Goal: Task Accomplishment & Management: Complete application form

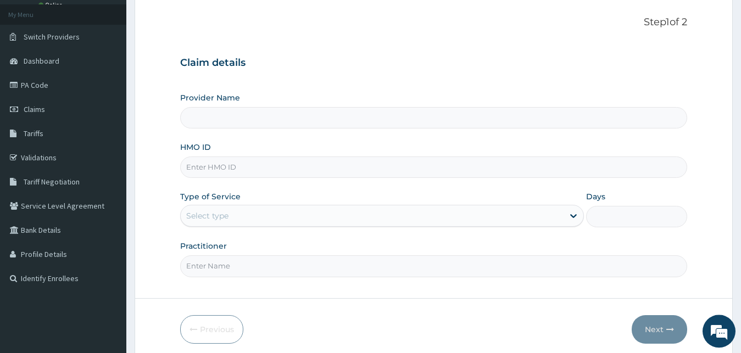
scroll to position [103, 0]
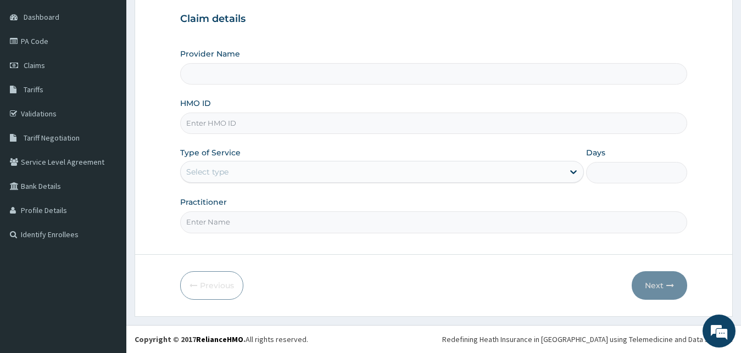
click at [179, 94] on form "Step 1 of 2 Claim details Provider Name HMO ID Type of Service Select type Days…" at bounding box center [434, 136] width 598 height 361
click at [228, 132] on input "HMO ID" at bounding box center [433, 123] width 507 height 21
click at [237, 169] on div "Select type" at bounding box center [372, 172] width 383 height 18
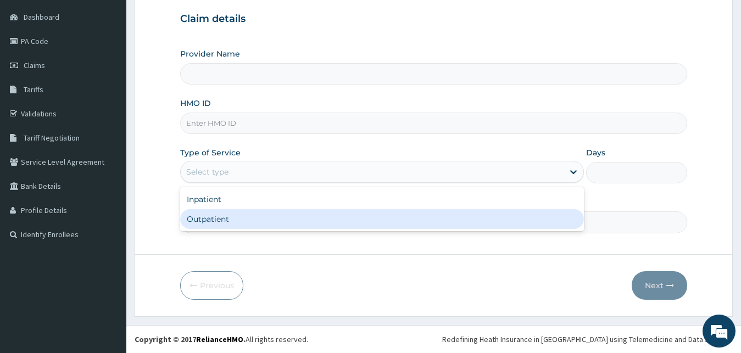
click at [236, 222] on div "Outpatient" at bounding box center [382, 219] width 404 height 20
type input "1"
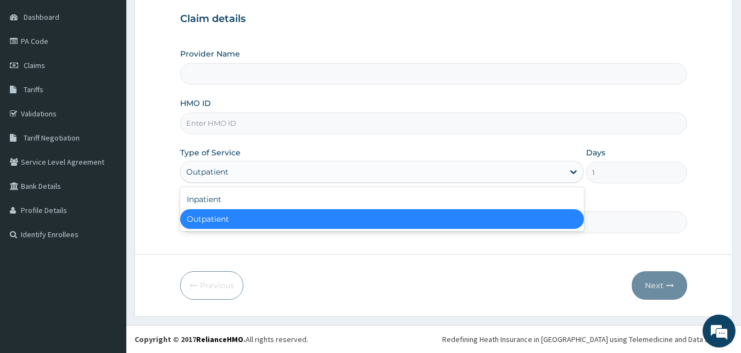
click at [254, 169] on div "Outpatient" at bounding box center [372, 172] width 383 height 18
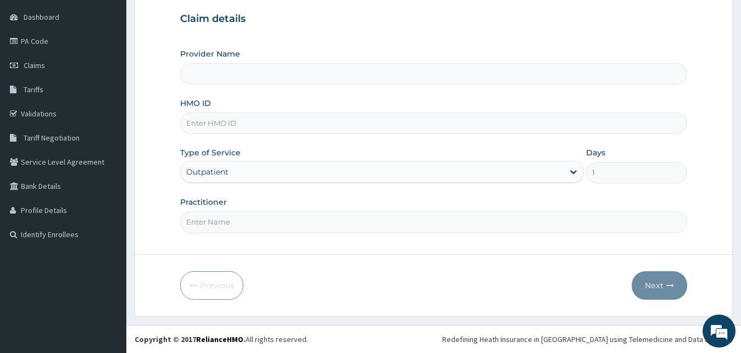
click at [287, 244] on form "Step 1 of 2 Claim details Provider Name HMO ID Type of Service Outpatient Days …" at bounding box center [434, 136] width 598 height 361
click at [280, 213] on input "Practitioner" at bounding box center [433, 221] width 507 height 21
click at [227, 130] on input "HMO ID" at bounding box center [433, 123] width 507 height 21
type input "Lanark Specialist Hospital"
type input "WOX/10002/A"
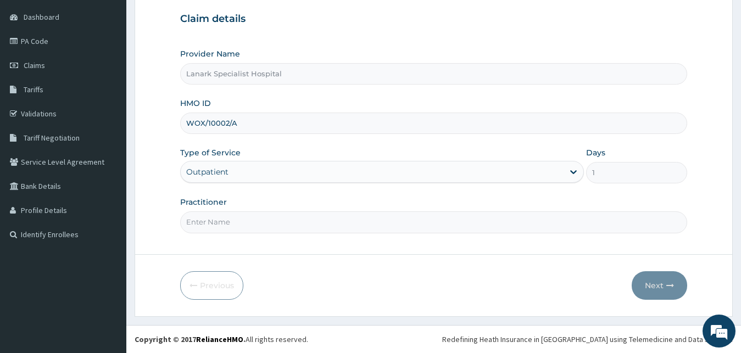
click at [222, 218] on input "Practitioner" at bounding box center [433, 221] width 507 height 21
type input "DR JUNAID"
click at [650, 283] on button "Next" at bounding box center [659, 285] width 55 height 29
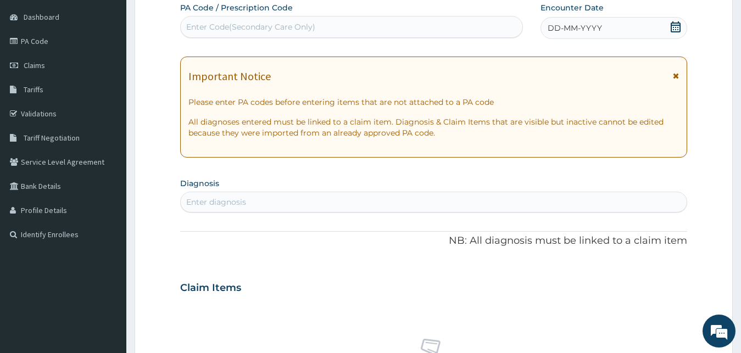
click at [429, 27] on div "Enter Code(Secondary Care Only)" at bounding box center [352, 27] width 342 height 18
type input "PA/F5547F"
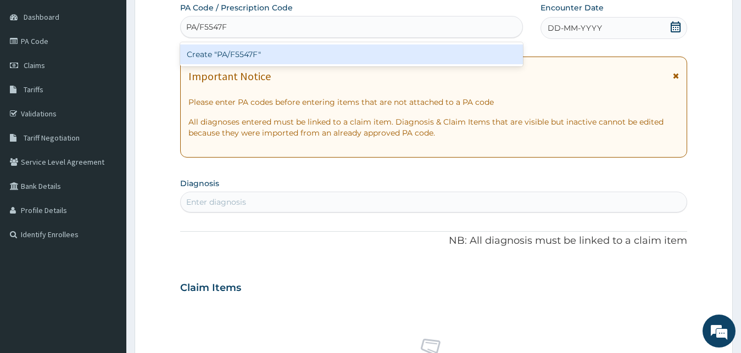
click at [378, 49] on div "Create "PA/F5547F"" at bounding box center [351, 54] width 343 height 20
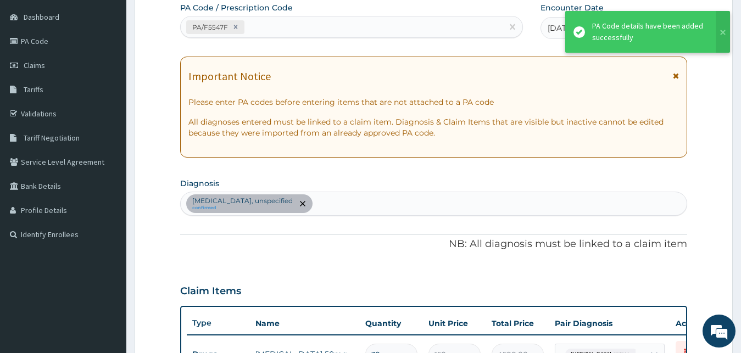
scroll to position [356, 0]
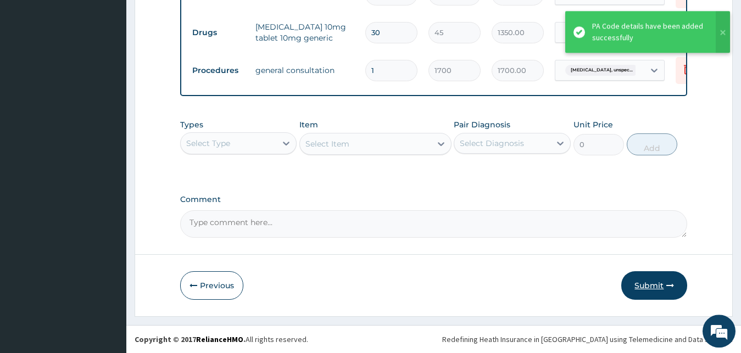
click at [644, 287] on button "Submit" at bounding box center [654, 285] width 66 height 29
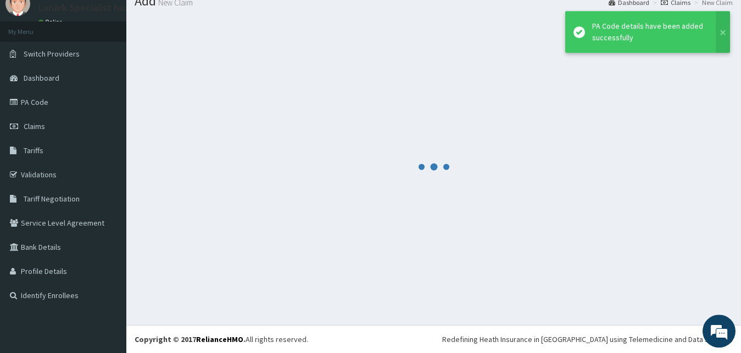
scroll to position [42, 0]
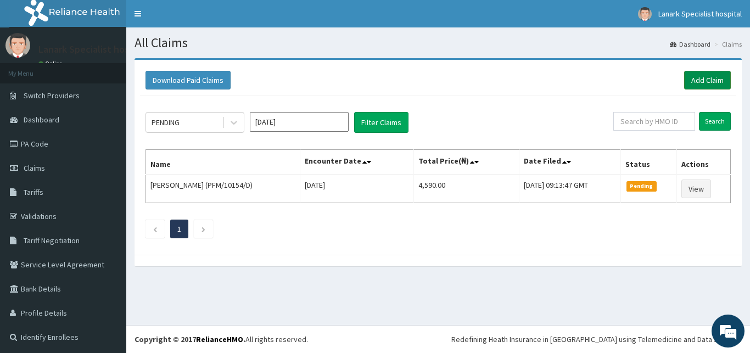
click at [685, 77] on link "Add Claim" at bounding box center [707, 80] width 47 height 19
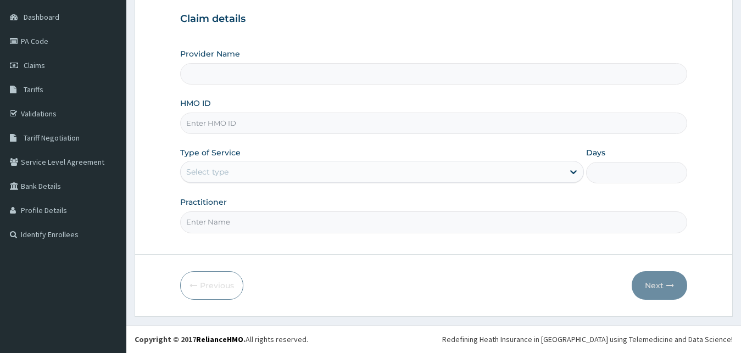
click at [235, 178] on div "Select type" at bounding box center [372, 172] width 383 height 18
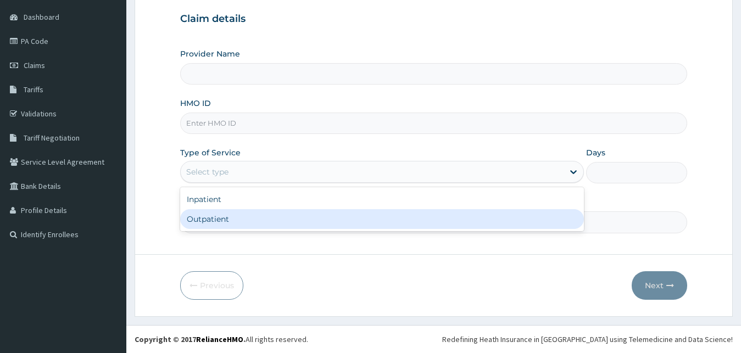
click at [232, 213] on div "Outpatient" at bounding box center [382, 219] width 404 height 20
type input "1"
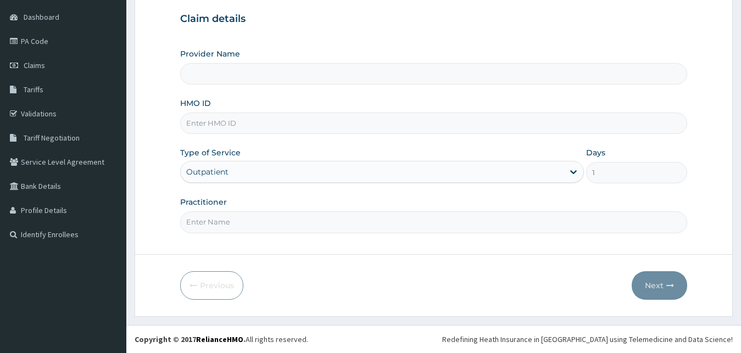
click at [233, 222] on input "Practitioner" at bounding box center [433, 221] width 507 height 21
type input "DR"
type input "Lanark Specialist Hospital"
type input "DR OYENIRAN"
click at [195, 121] on input "HMO ID" at bounding box center [433, 123] width 507 height 21
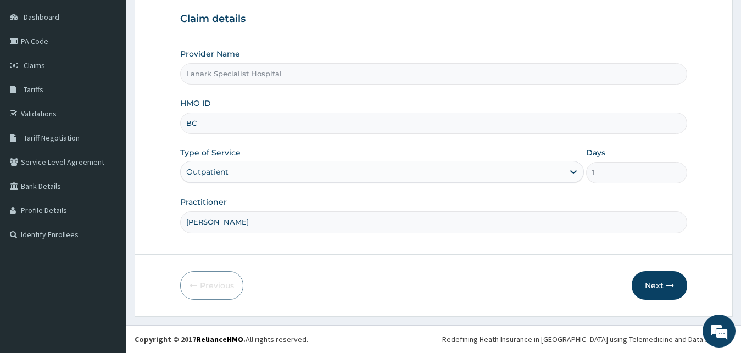
scroll to position [0, 0]
type input "BCB/10025/B"
click at [652, 282] on button "Next" at bounding box center [659, 285] width 55 height 29
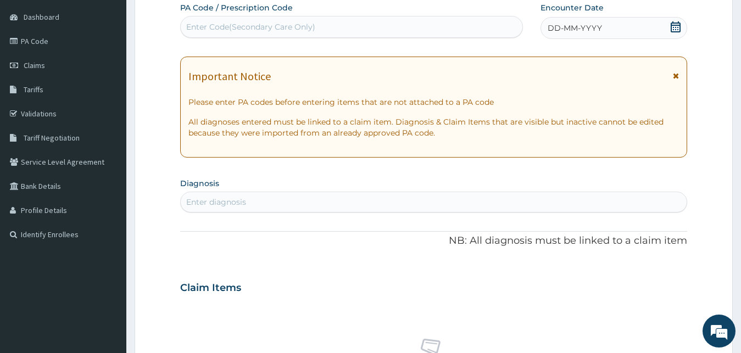
click at [674, 22] on icon at bounding box center [675, 26] width 11 height 11
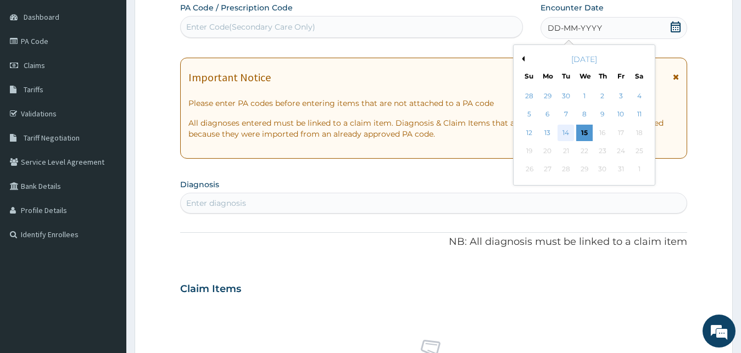
click at [565, 129] on div "14" at bounding box center [565, 133] width 16 height 16
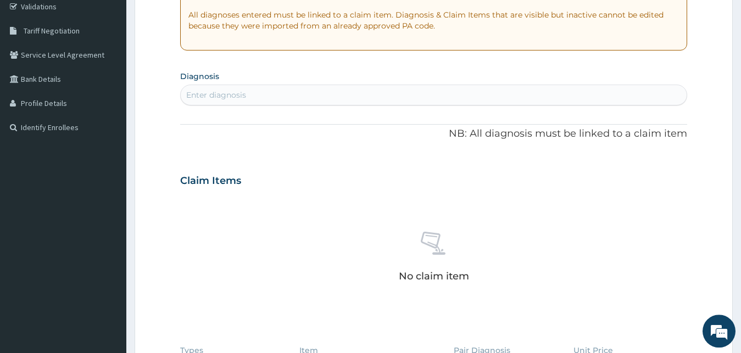
scroll to position [215, 0]
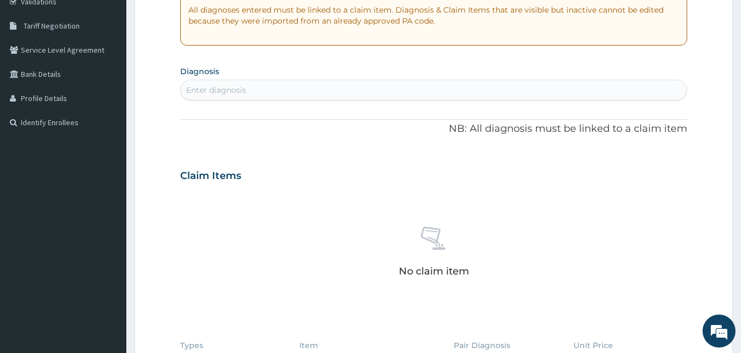
click at [384, 87] on div "Enter diagnosis" at bounding box center [434, 90] width 506 height 18
type input "MALARIA"
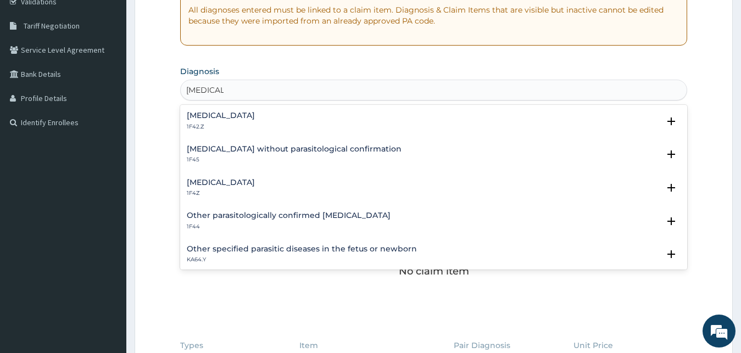
click at [200, 180] on h4 "Malaria, unspecified" at bounding box center [221, 182] width 68 height 8
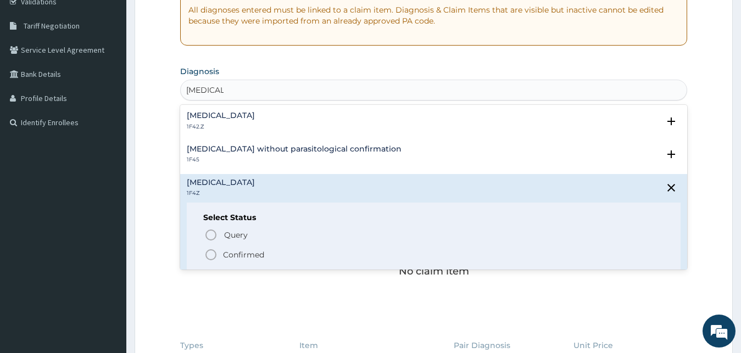
click at [214, 252] on icon "status option filled" at bounding box center [210, 254] width 13 height 13
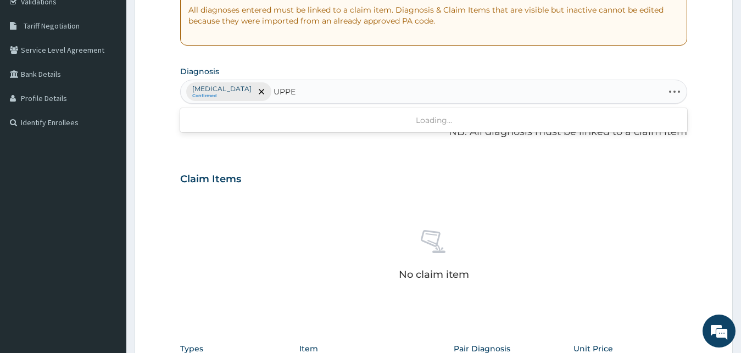
type input "UPPER"
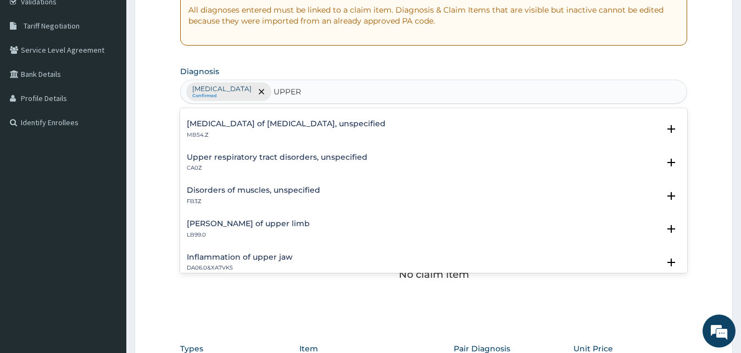
scroll to position [178, 0]
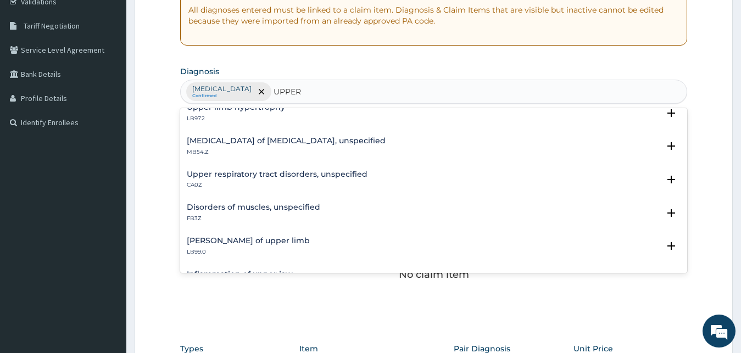
click at [219, 176] on h4 "Upper respiratory tract disorders, unspecified" at bounding box center [277, 174] width 181 height 8
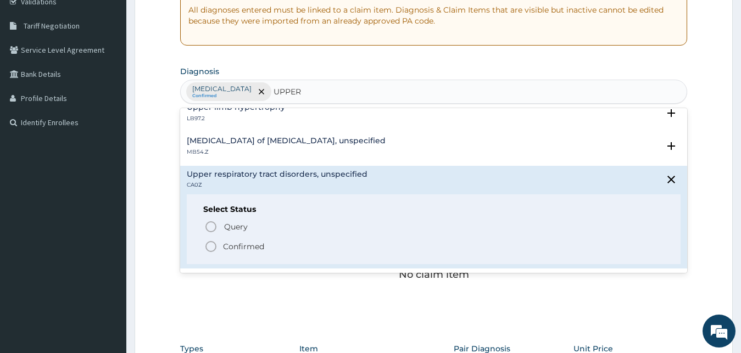
click at [208, 246] on icon "status option filled" at bounding box center [210, 246] width 13 height 13
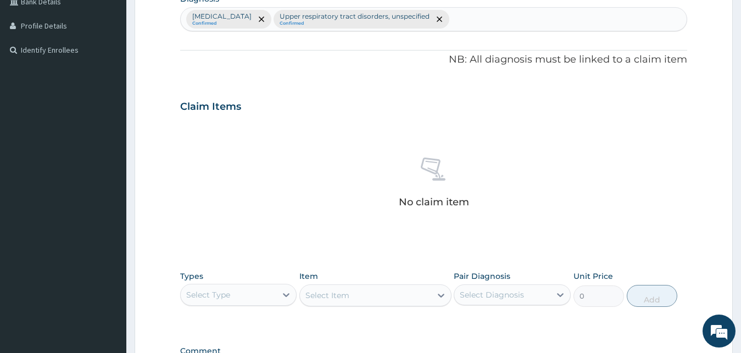
scroll to position [439, 0]
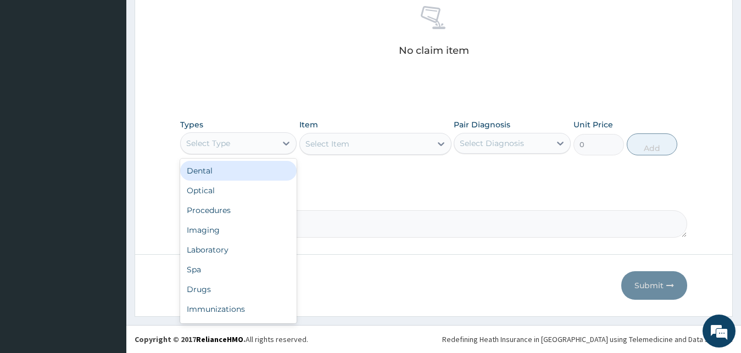
click at [249, 143] on div "Select Type" at bounding box center [229, 144] width 96 height 18
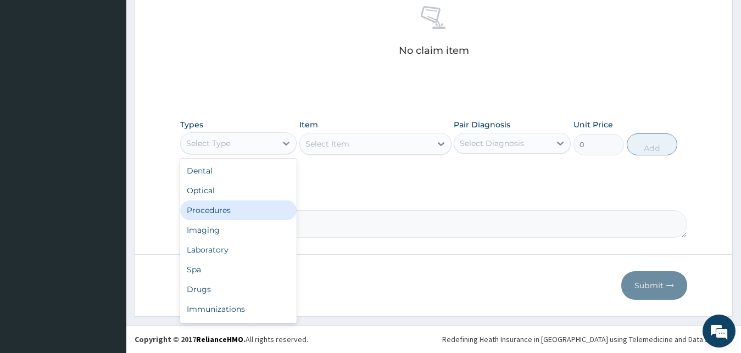
click at [227, 208] on div "Procedures" at bounding box center [238, 210] width 117 height 20
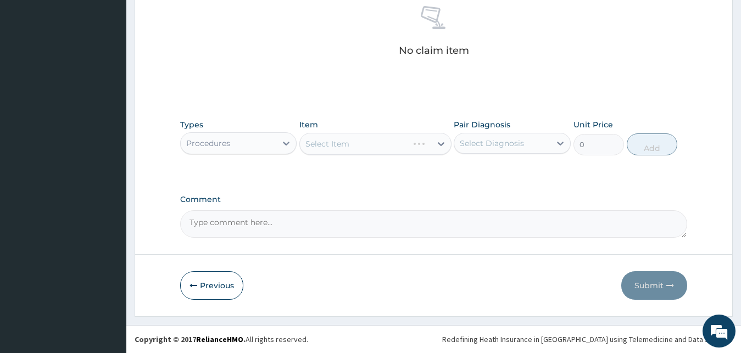
click at [342, 142] on div "Select Item" at bounding box center [375, 144] width 152 height 22
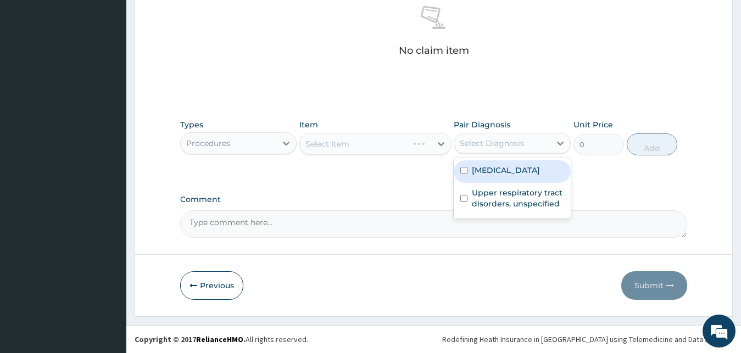
click at [470, 141] on div "Select Diagnosis" at bounding box center [492, 143] width 64 height 11
click at [478, 168] on label "Malaria, unspecified" at bounding box center [506, 170] width 68 height 11
checkbox input "true"
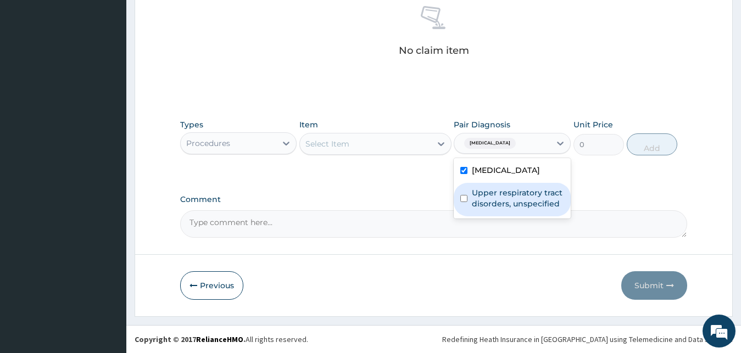
click at [487, 196] on label "Upper respiratory tract disorders, unspecified" at bounding box center [518, 198] width 92 height 22
checkbox input "true"
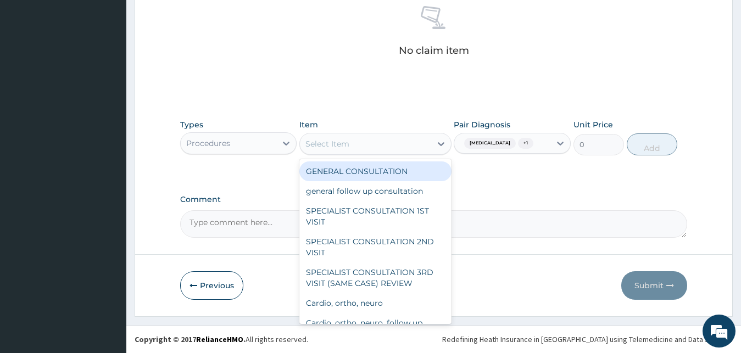
click at [383, 149] on div "Select Item" at bounding box center [365, 144] width 131 height 18
click at [380, 172] on div "GENERAL CONSULTATION" at bounding box center [375, 171] width 152 height 20
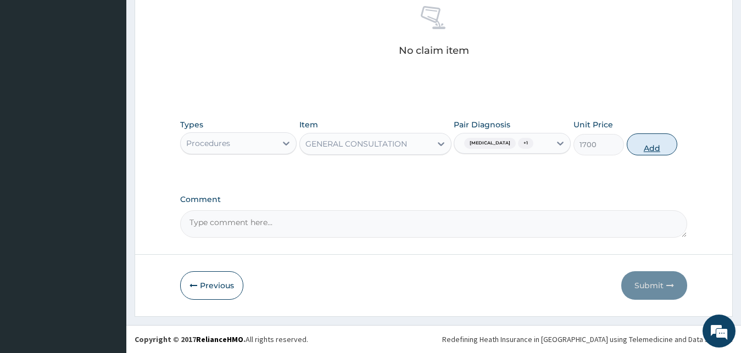
click at [651, 147] on button "Add" at bounding box center [652, 144] width 51 height 22
type input "0"
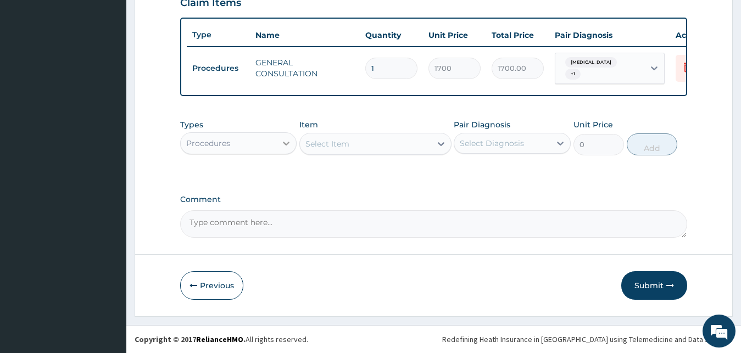
click at [278, 143] on div at bounding box center [286, 143] width 20 height 20
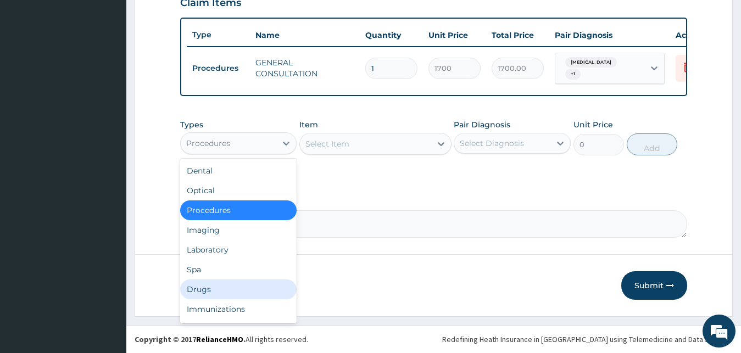
drag, startPoint x: 210, startPoint y: 288, endPoint x: 252, endPoint y: 233, distance: 69.0
click at [213, 286] on div "Drugs" at bounding box center [238, 290] width 117 height 20
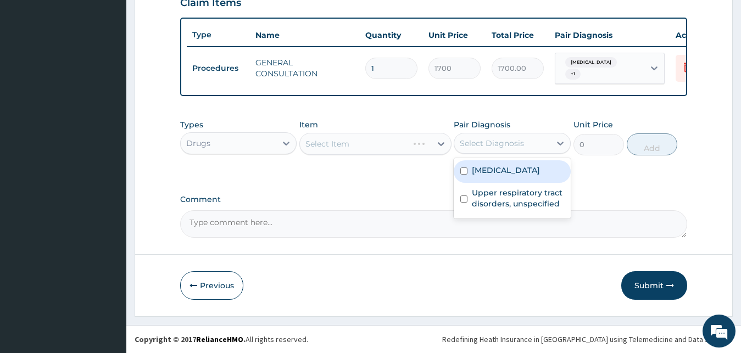
drag, startPoint x: 507, startPoint y: 137, endPoint x: 510, endPoint y: 174, distance: 36.4
click at [507, 143] on div "Select Diagnosis" at bounding box center [502, 144] width 96 height 18
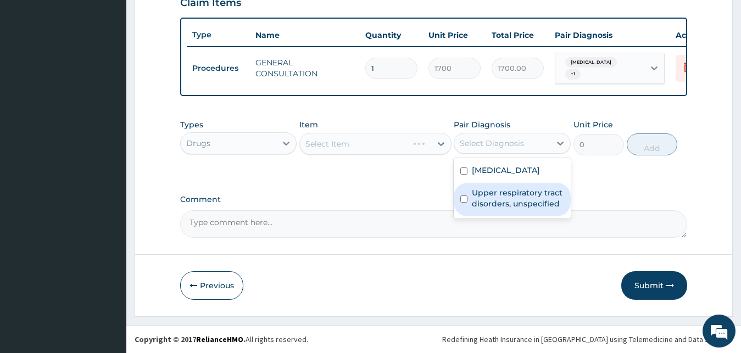
click at [511, 198] on label "Upper respiratory tract disorders, unspecified" at bounding box center [518, 198] width 92 height 22
checkbox input "true"
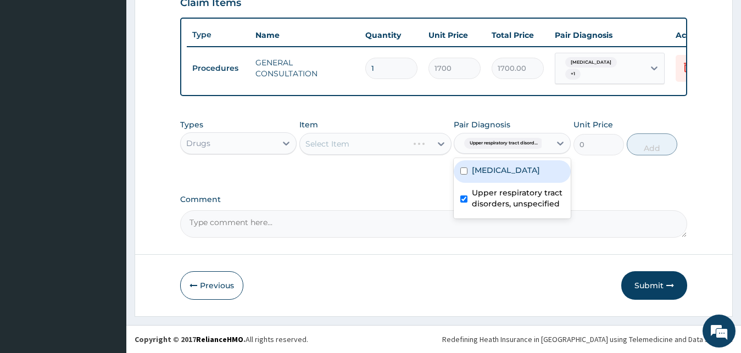
drag, startPoint x: 411, startPoint y: 144, endPoint x: 384, endPoint y: 143, distance: 27.0
click at [400, 144] on div "Select Item" at bounding box center [375, 144] width 152 height 22
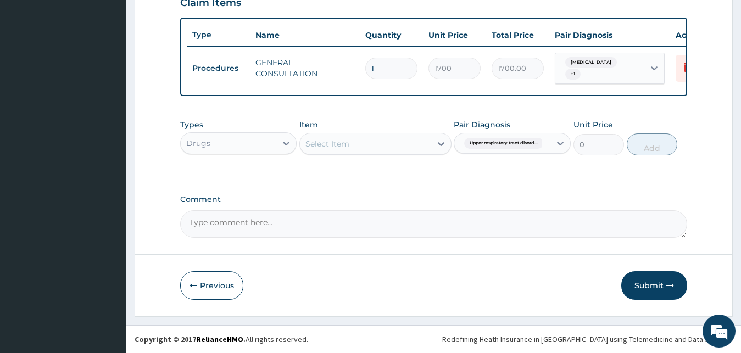
click at [370, 141] on div "Select Item" at bounding box center [365, 144] width 131 height 18
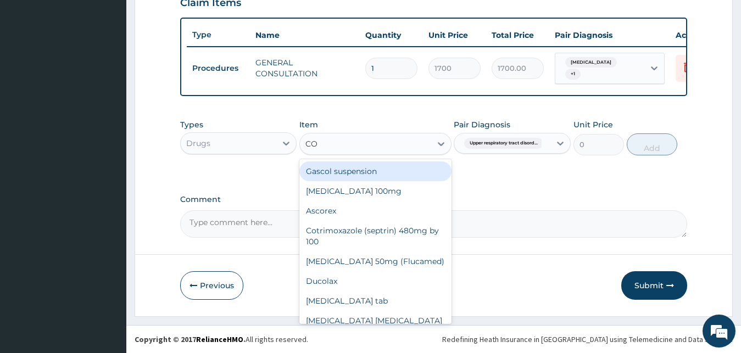
type input "COU"
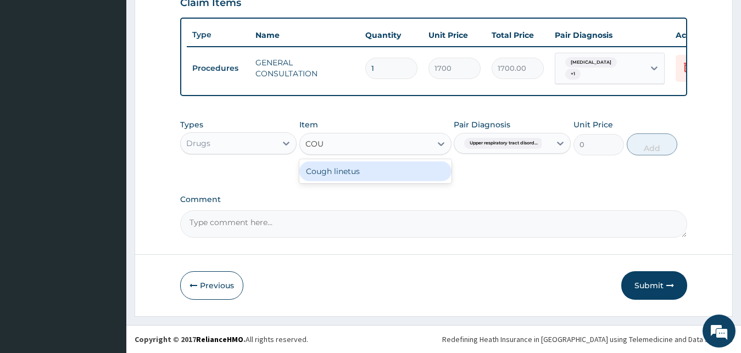
click at [356, 169] on div "Cough linetus" at bounding box center [375, 171] width 152 height 20
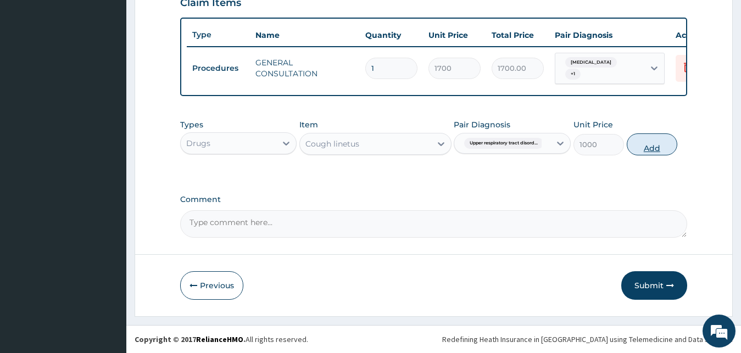
drag, startPoint x: 667, startPoint y: 144, endPoint x: 655, endPoint y: 147, distance: 12.9
click at [655, 147] on button "Add" at bounding box center [652, 144] width 51 height 22
type input "0"
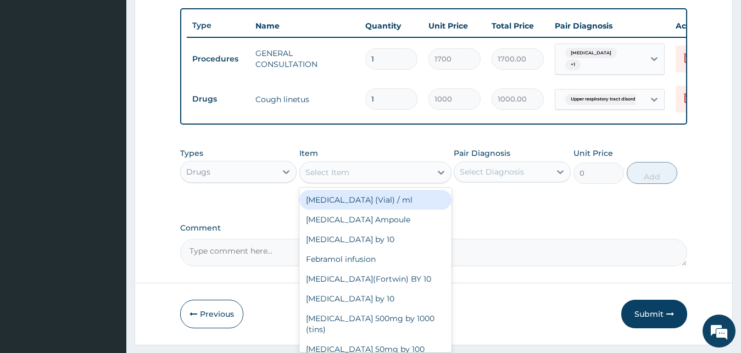
click at [416, 176] on div "Select Item" at bounding box center [365, 173] width 131 height 18
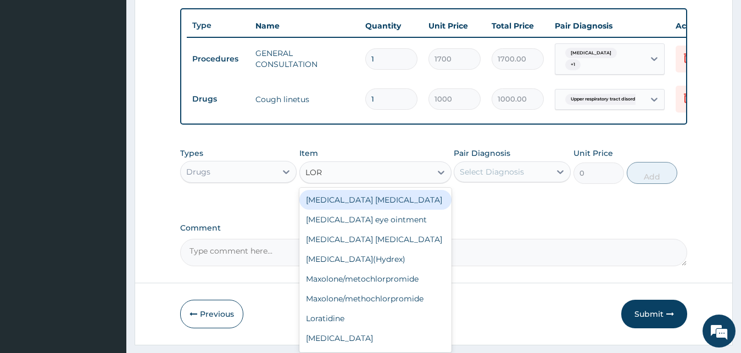
type input "LORA"
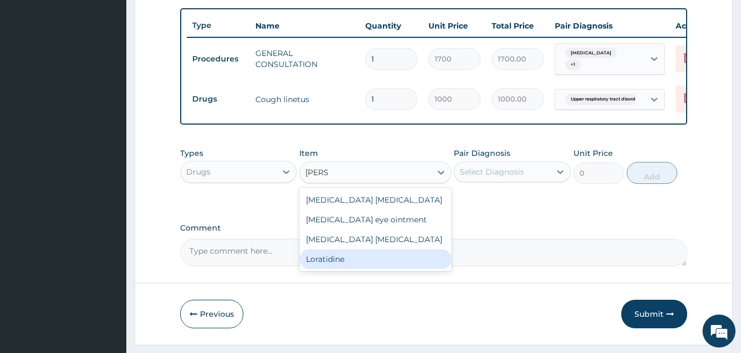
click at [378, 266] on div "Loratidine" at bounding box center [375, 259] width 152 height 20
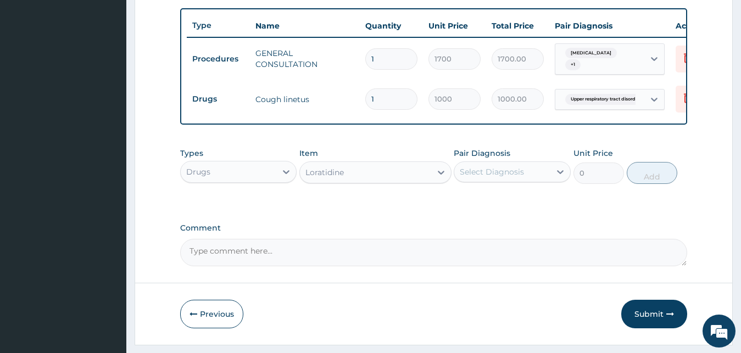
type input "100"
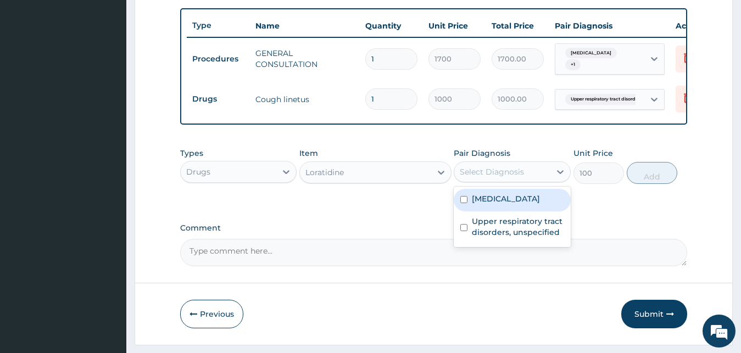
drag, startPoint x: 516, startPoint y: 183, endPoint x: 511, endPoint y: 210, distance: 27.3
click at [515, 177] on div "Select Diagnosis" at bounding box center [492, 171] width 64 height 11
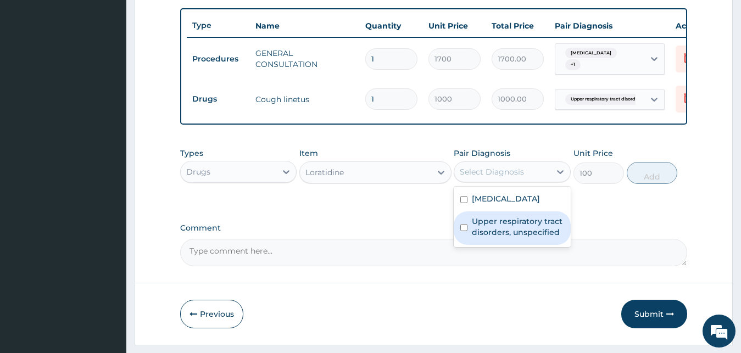
drag, startPoint x: 512, startPoint y: 237, endPoint x: 525, endPoint y: 226, distance: 16.7
click at [512, 236] on label "Upper respiratory tract disorders, unspecified" at bounding box center [518, 227] width 92 height 22
checkbox input "true"
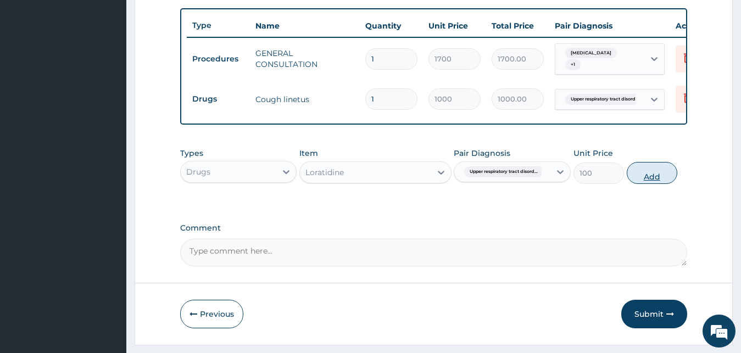
click at [644, 184] on button "Add" at bounding box center [652, 173] width 51 height 22
type input "0"
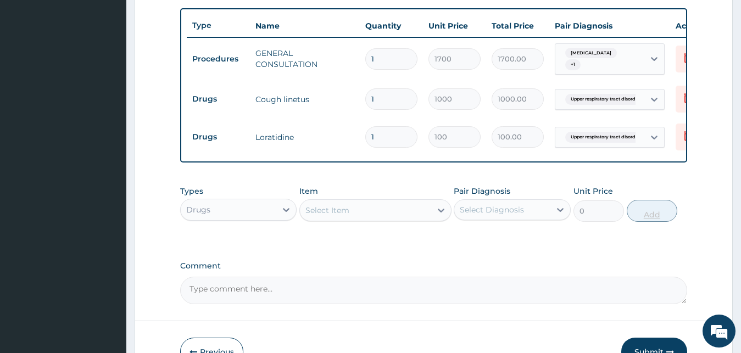
type input "2"
type input "200.00"
type input "3"
type input "300.00"
type input "4"
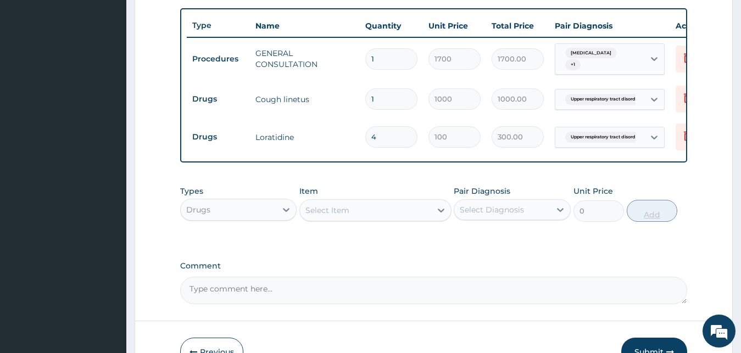
type input "400.00"
type input "5"
type input "500.00"
type input "6"
type input "600.00"
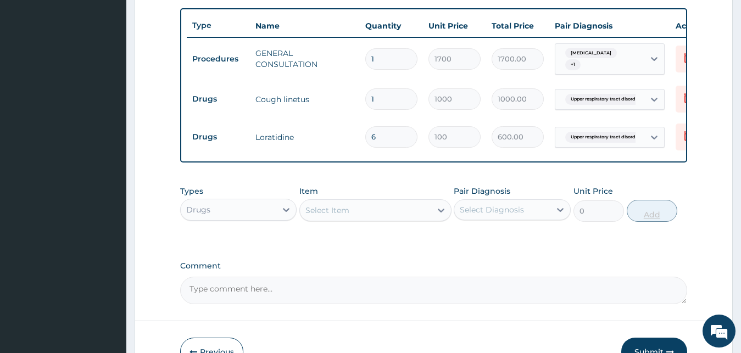
type input "7"
type input "700.00"
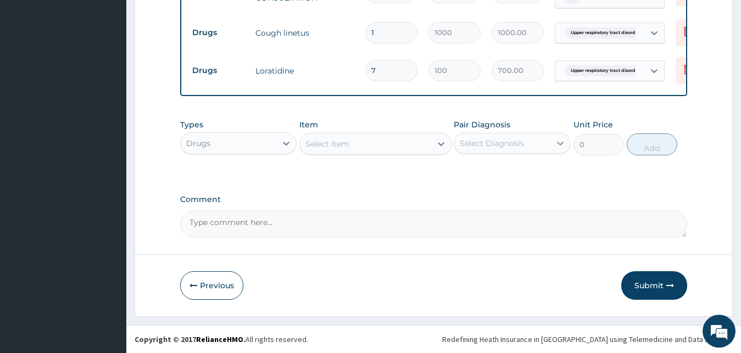
scroll to position [476, 0]
click at [393, 140] on div "Select Item" at bounding box center [365, 144] width 131 height 18
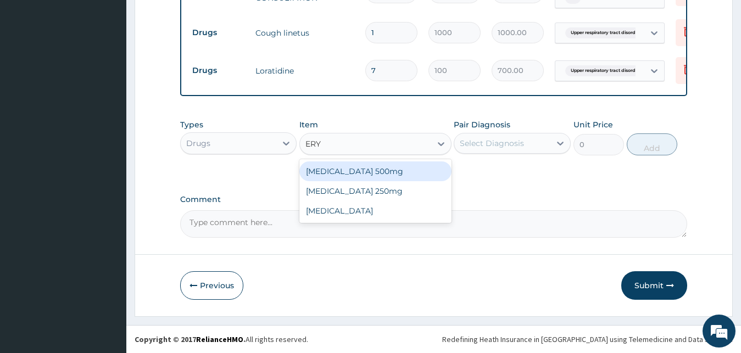
type input "ERYT"
click at [379, 169] on div "Erythromycin 500mg" at bounding box center [375, 171] width 152 height 20
type input "150"
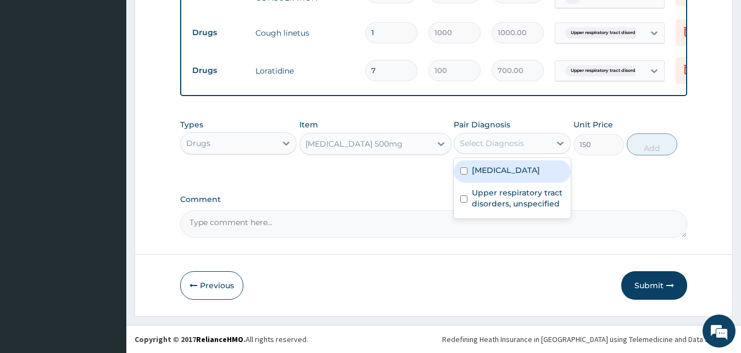
drag, startPoint x: 483, startPoint y: 146, endPoint x: 487, endPoint y: 172, distance: 26.6
click at [483, 150] on div "Select Diagnosis" at bounding box center [502, 144] width 96 height 18
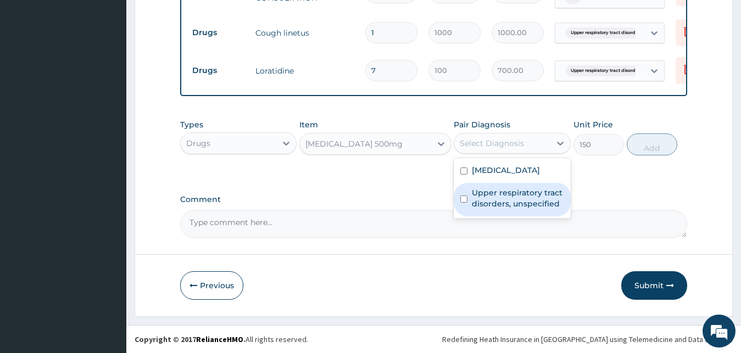
click at [500, 204] on label "Upper respiratory tract disorders, unspecified" at bounding box center [518, 198] width 92 height 22
checkbox input "true"
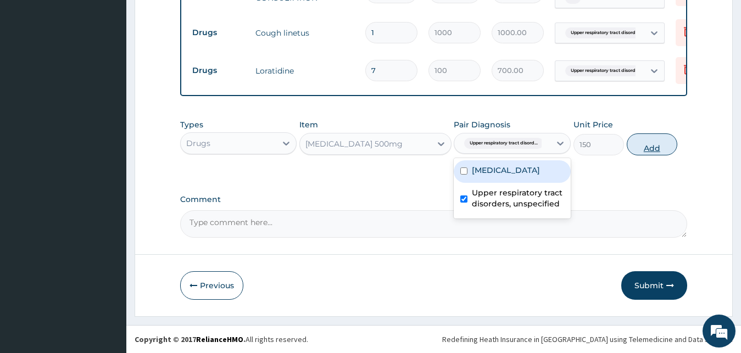
click at [649, 146] on button "Add" at bounding box center [652, 144] width 51 height 22
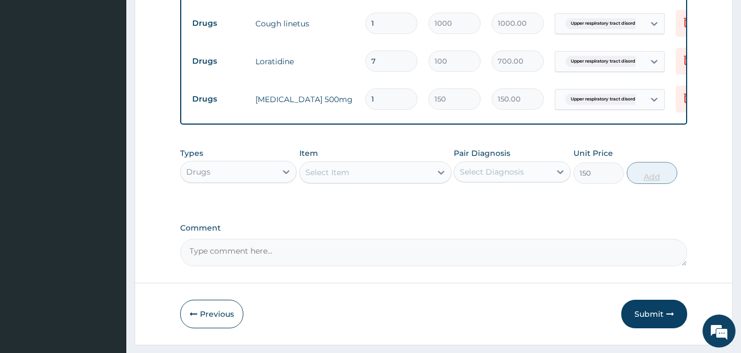
type input "0"
type input "15"
type input "2250.00"
type input "15"
click at [391, 178] on div "Select Item" at bounding box center [365, 173] width 131 height 18
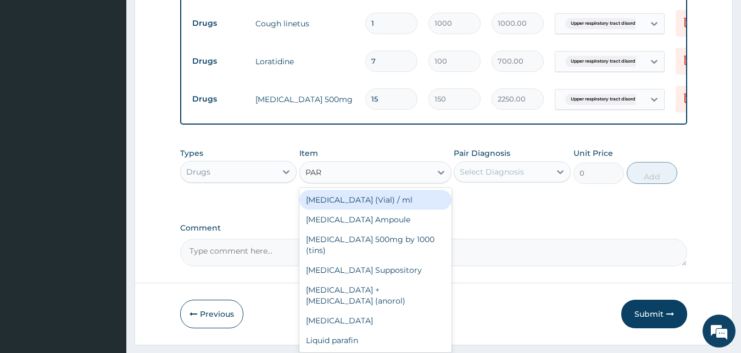
type input "PARA"
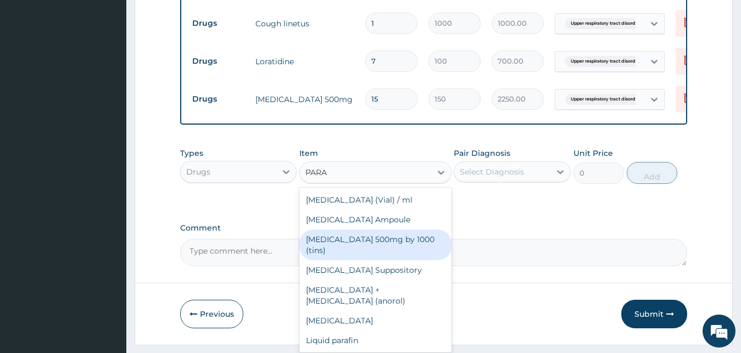
click at [358, 255] on div "Paracetamol 500mg by 1000 (tins)" at bounding box center [375, 245] width 152 height 31
type input "30"
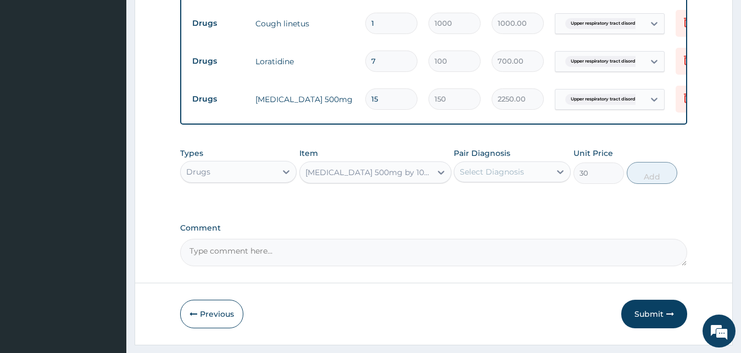
click at [498, 177] on div "Select Diagnosis" at bounding box center [492, 171] width 64 height 11
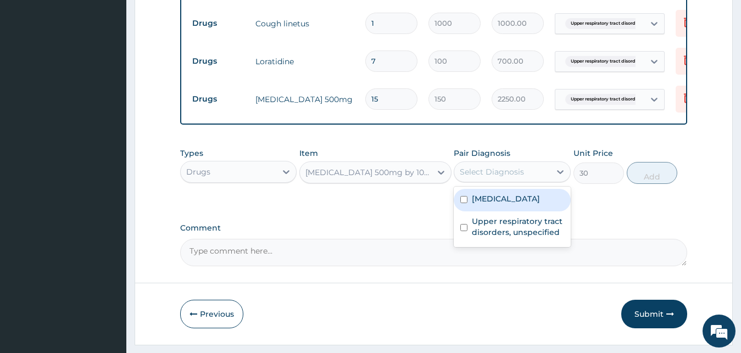
click at [497, 204] on label "Malaria, unspecified" at bounding box center [506, 198] width 68 height 11
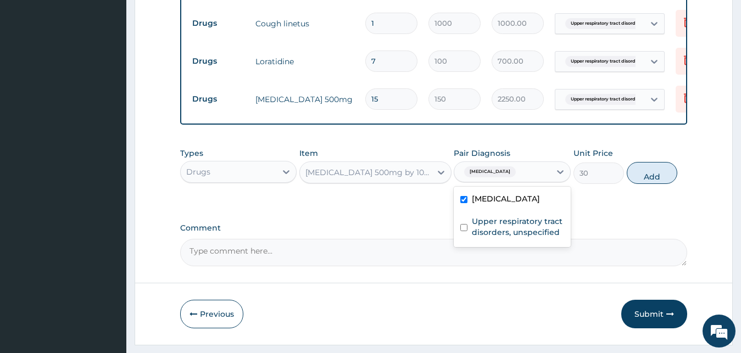
checkbox input "true"
click at [637, 178] on button "Add" at bounding box center [652, 173] width 51 height 22
type input "0"
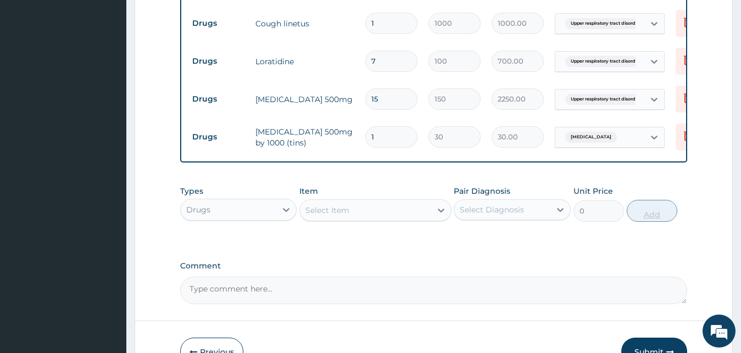
type input "18"
type input "540.00"
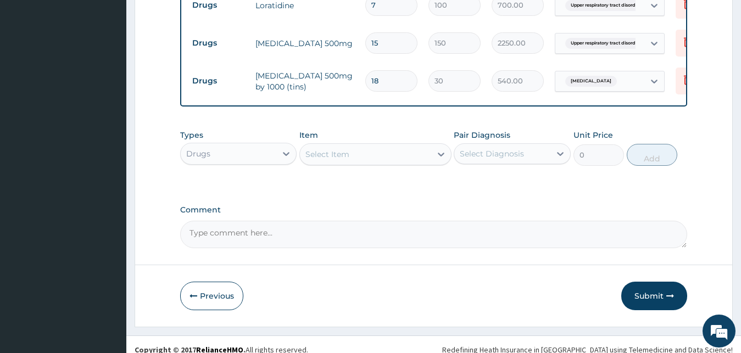
scroll to position [552, 0]
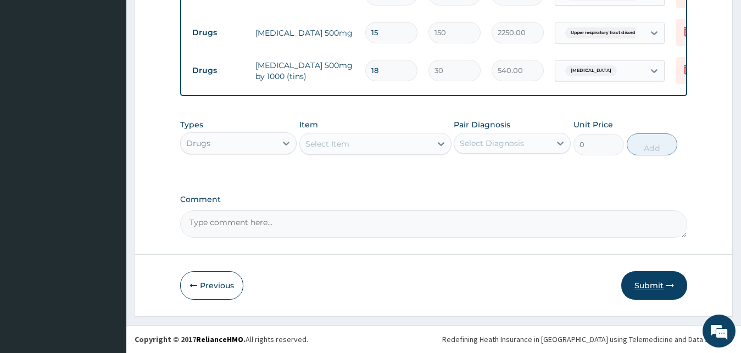
type input "18"
click at [645, 286] on button "Submit" at bounding box center [654, 285] width 66 height 29
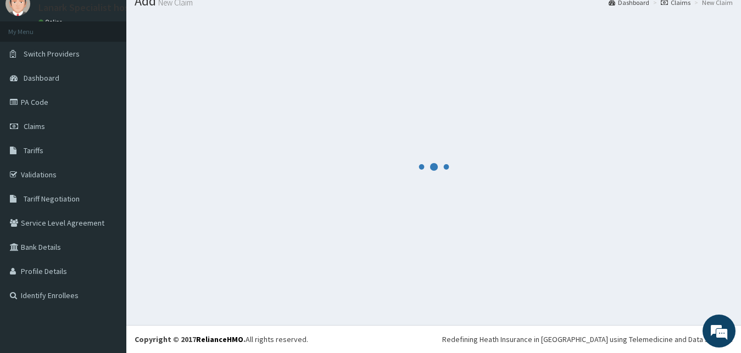
scroll to position [42, 0]
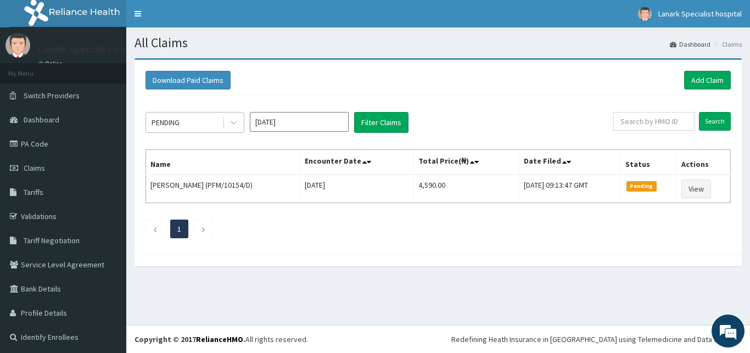
click at [176, 121] on div "PENDING" at bounding box center [166, 122] width 28 height 11
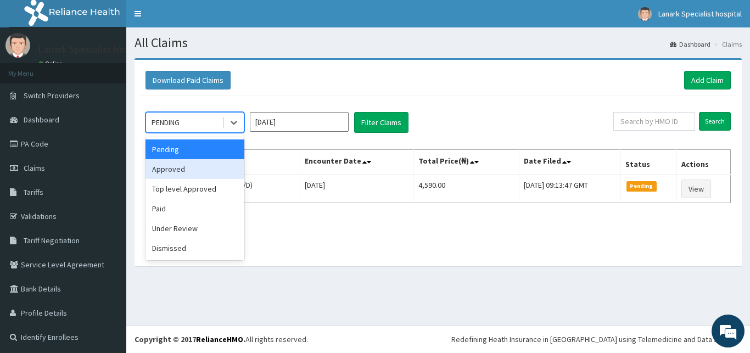
click at [176, 168] on div "Approved" at bounding box center [195, 169] width 99 height 20
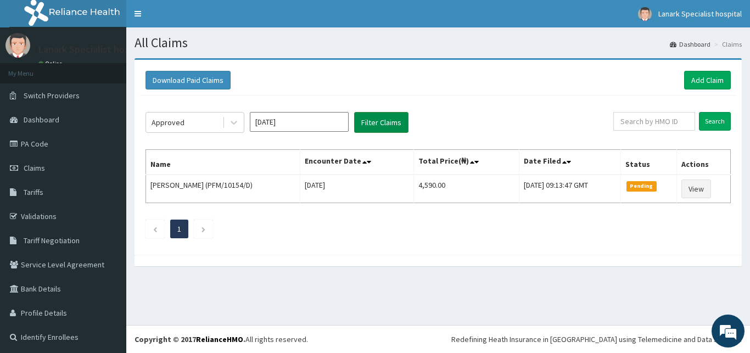
click at [391, 120] on button "Filter Claims" at bounding box center [381, 122] width 54 height 21
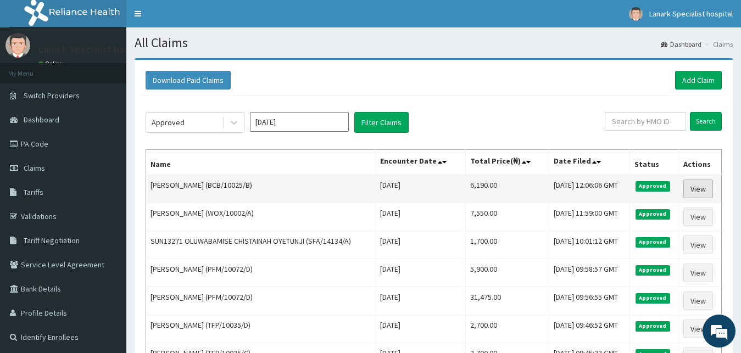
click at [706, 188] on link "View" at bounding box center [698, 189] width 30 height 19
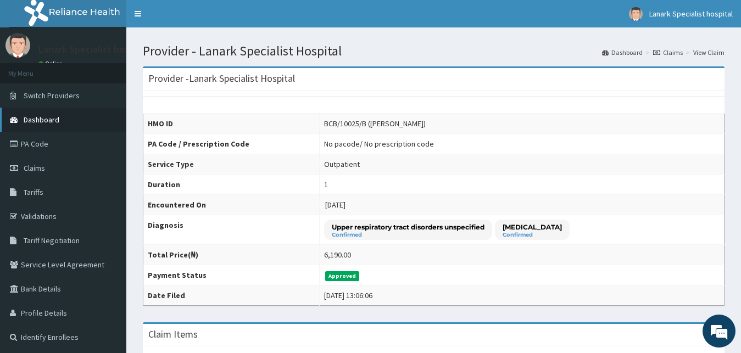
click at [47, 117] on span "Dashboard" at bounding box center [42, 120] width 36 height 10
